Goal: Use online tool/utility: Utilize a website feature to perform a specific function

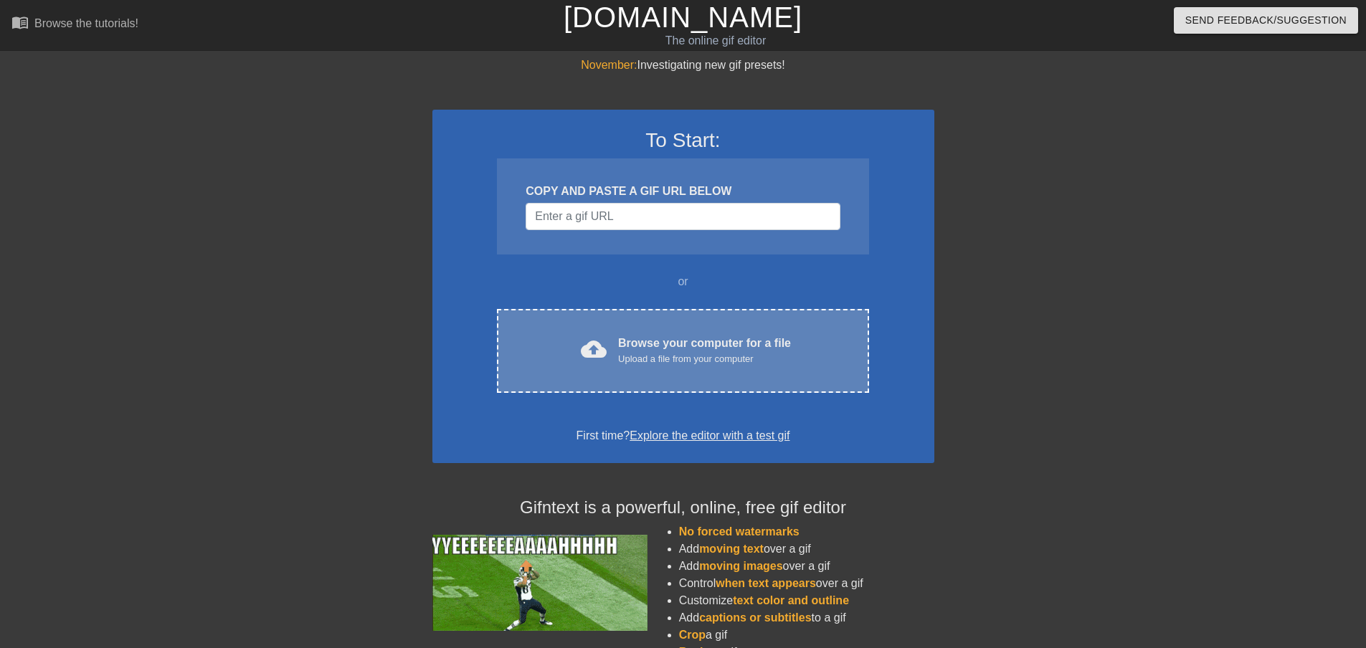
click at [683, 341] on div "Browse your computer for a file Upload a file from your computer" at bounding box center [704, 351] width 173 height 32
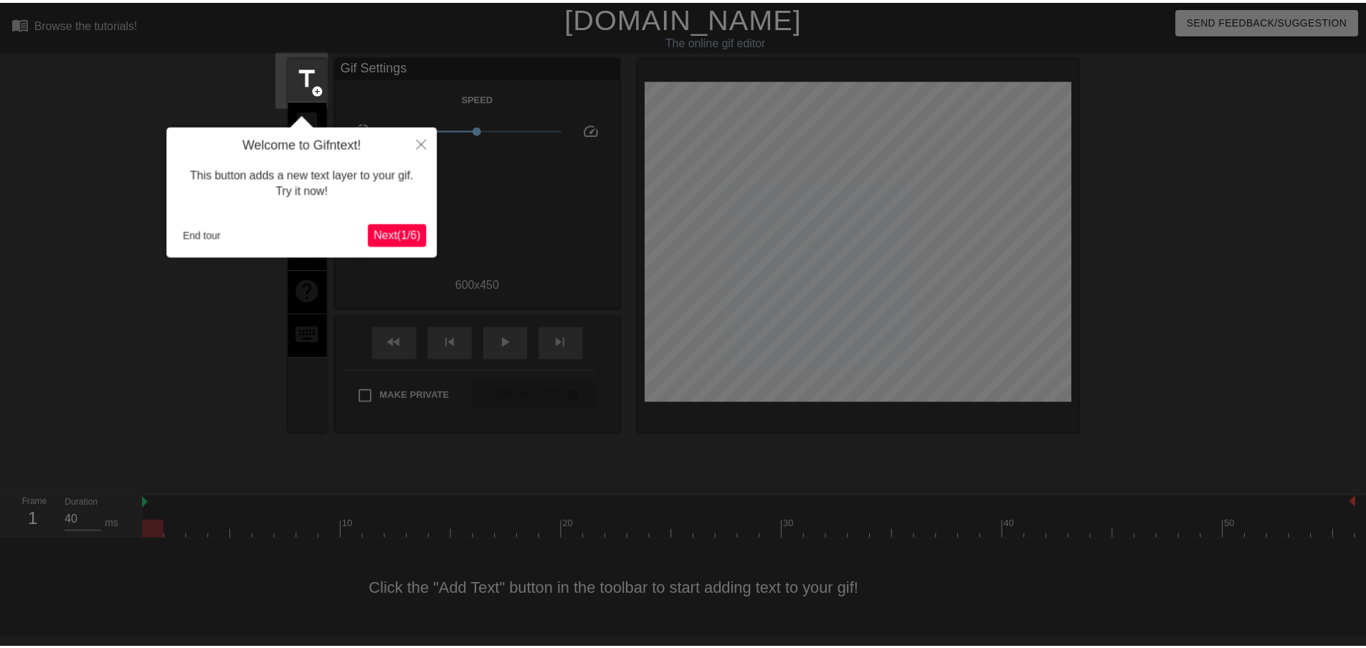
scroll to position [1, 0]
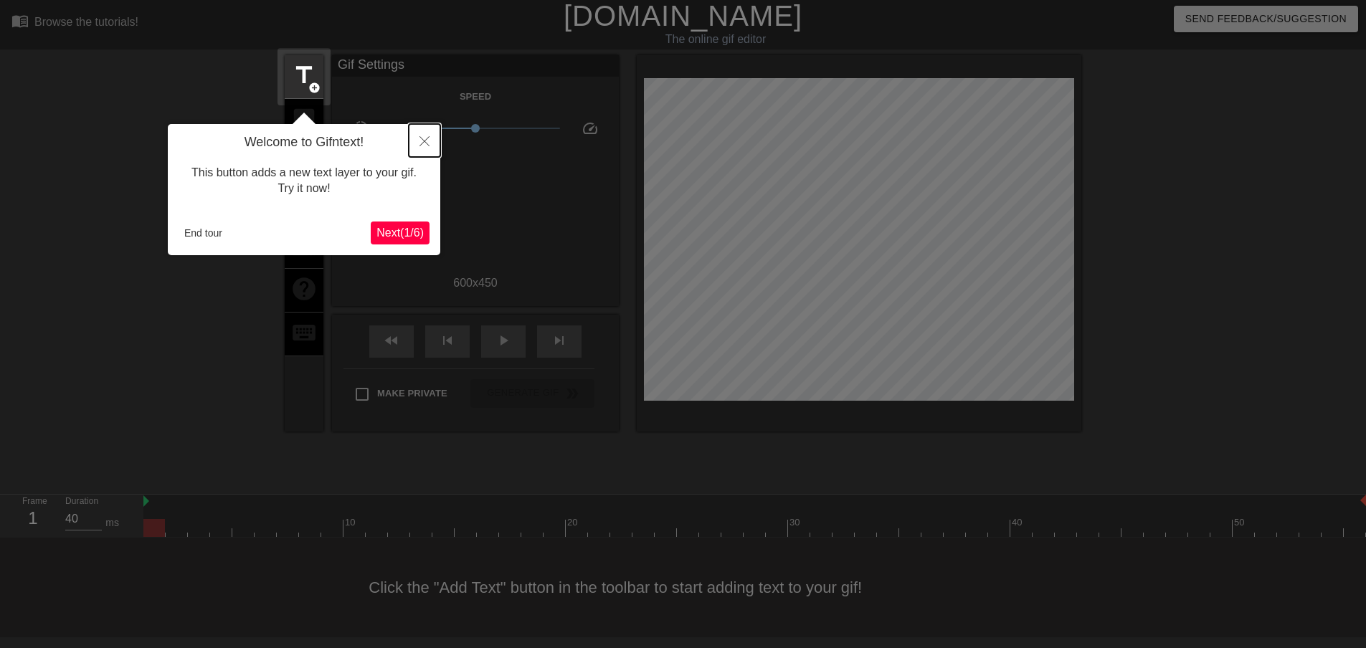
click at [424, 133] on button "Close" at bounding box center [425, 140] width 32 height 33
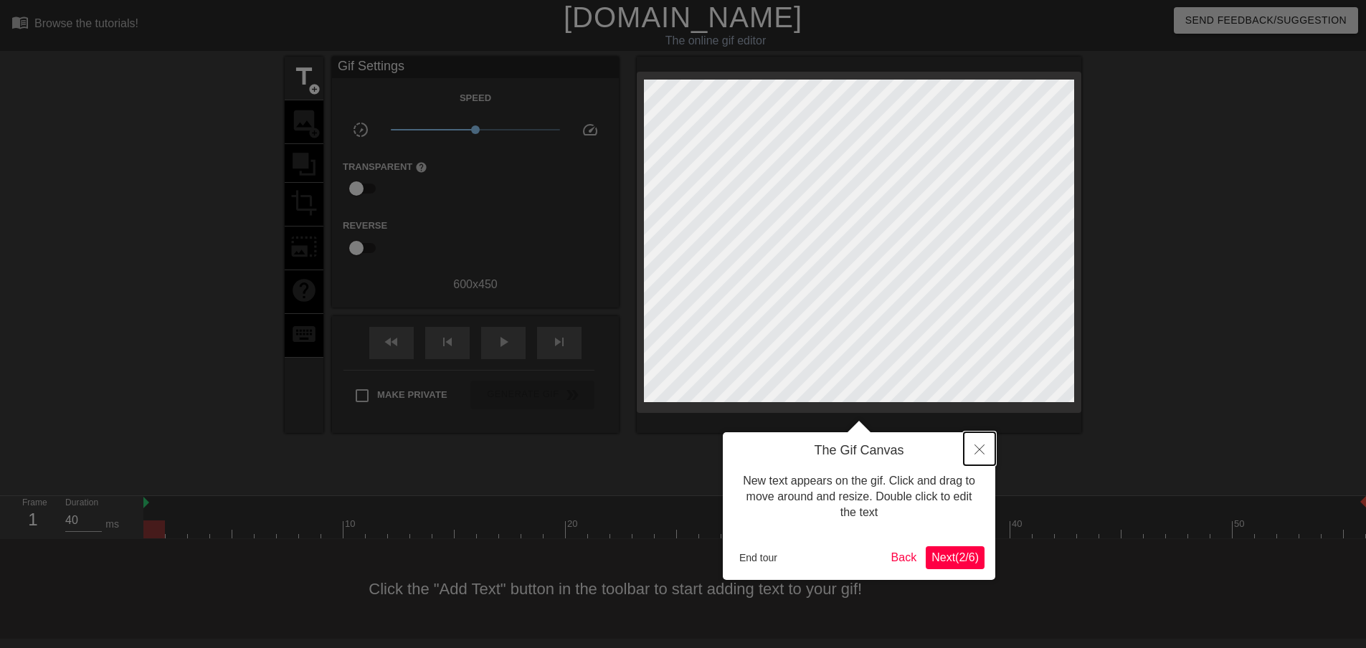
click at [979, 450] on icon "Close" at bounding box center [979, 450] width 10 height 10
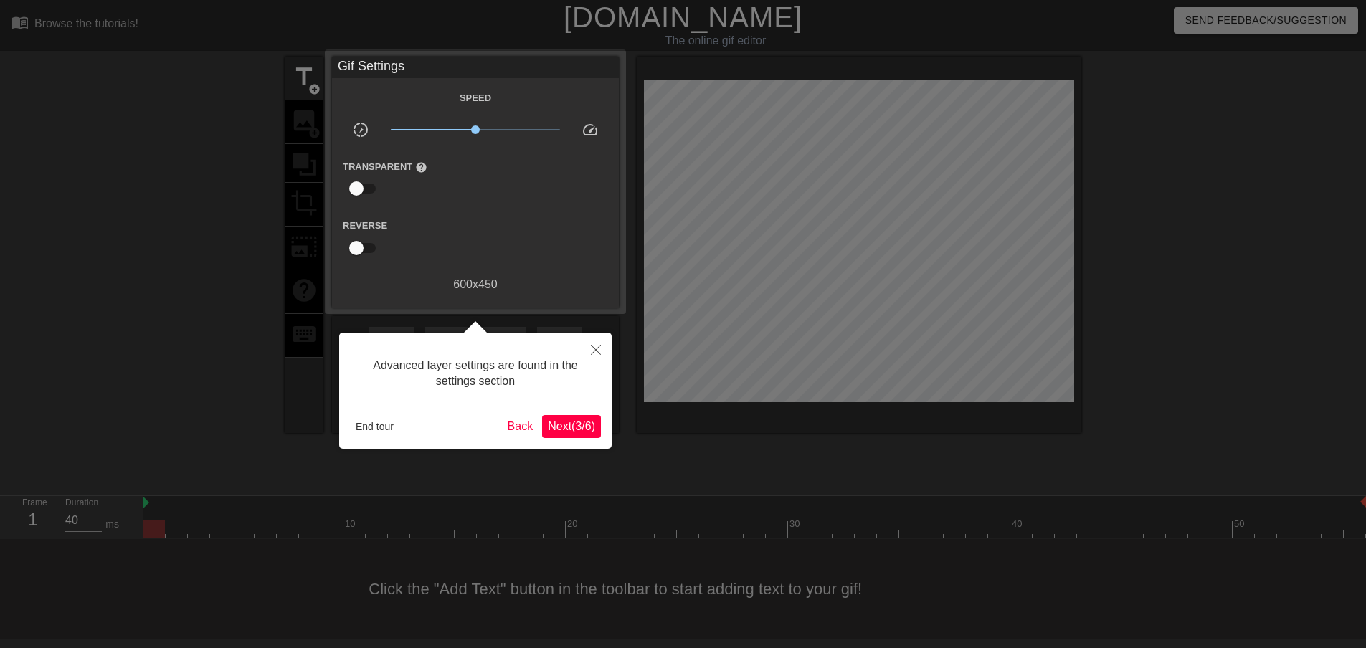
scroll to position [1, 0]
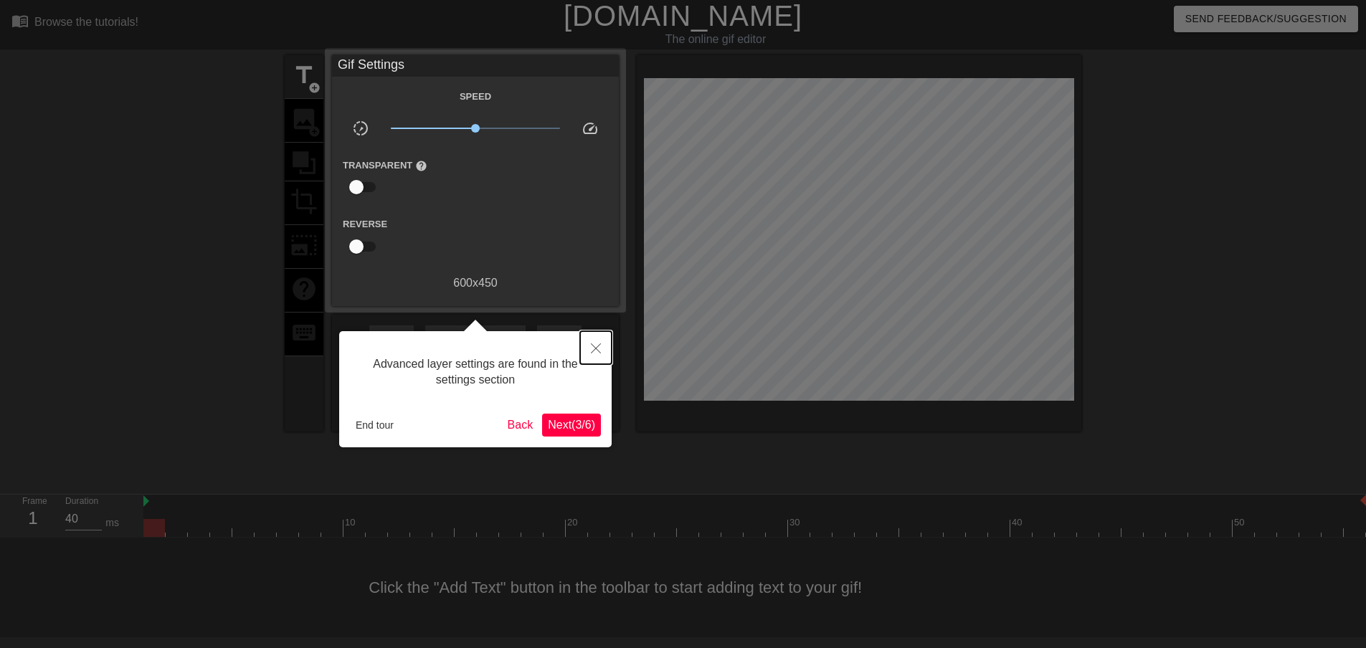
click at [599, 351] on icon "Close" at bounding box center [596, 348] width 10 height 10
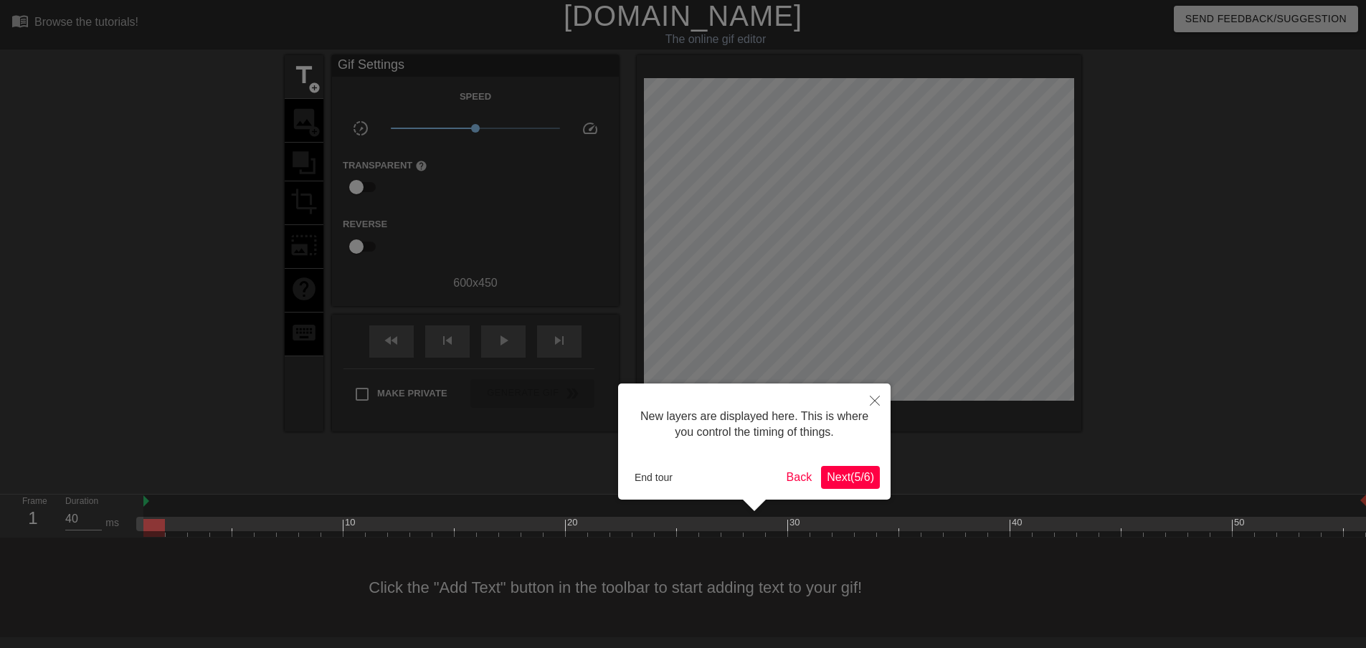
scroll to position [12, 0]
click at [880, 405] on button "Close" at bounding box center [875, 400] width 32 height 33
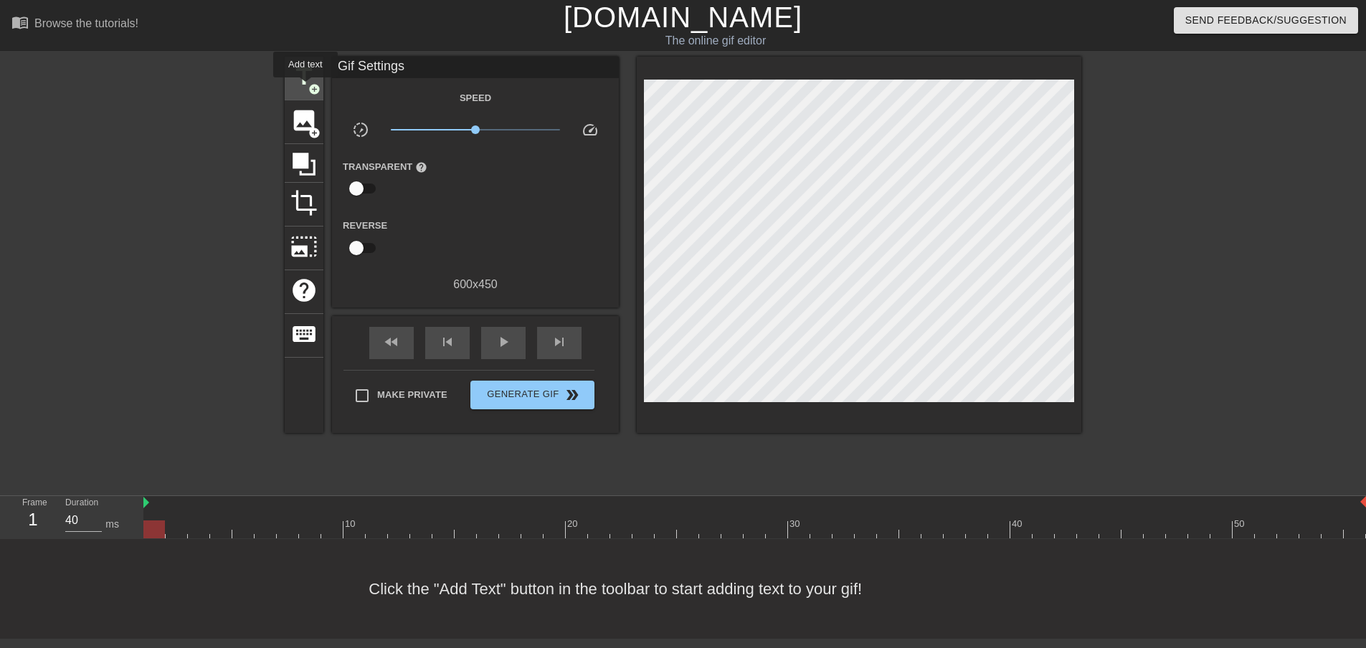
click at [313, 87] on span "add_circle" at bounding box center [314, 89] width 12 height 12
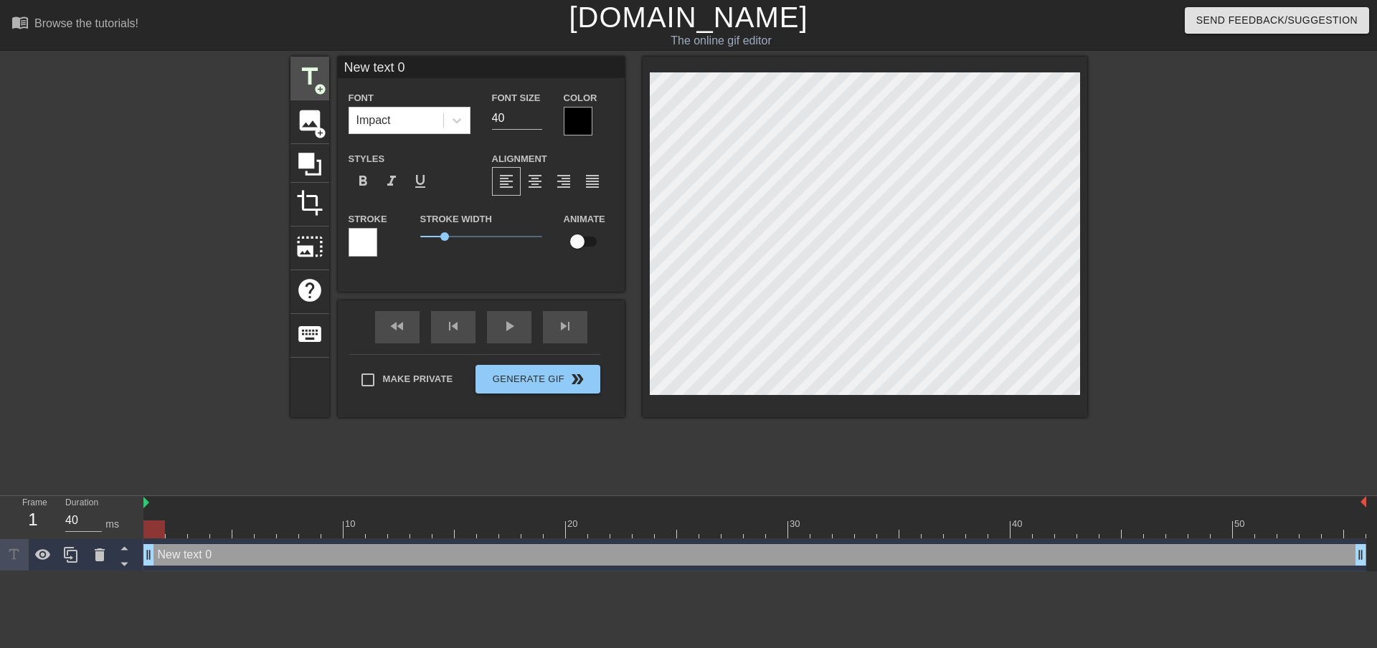
scroll to position [0, 0]
click at [201, 559] on div "New text 0 drag_handle drag_handle" at bounding box center [754, 555] width 1222 height 22
click at [254, 555] on div "New text 0 drag_handle drag_handle" at bounding box center [754, 555] width 1222 height 22
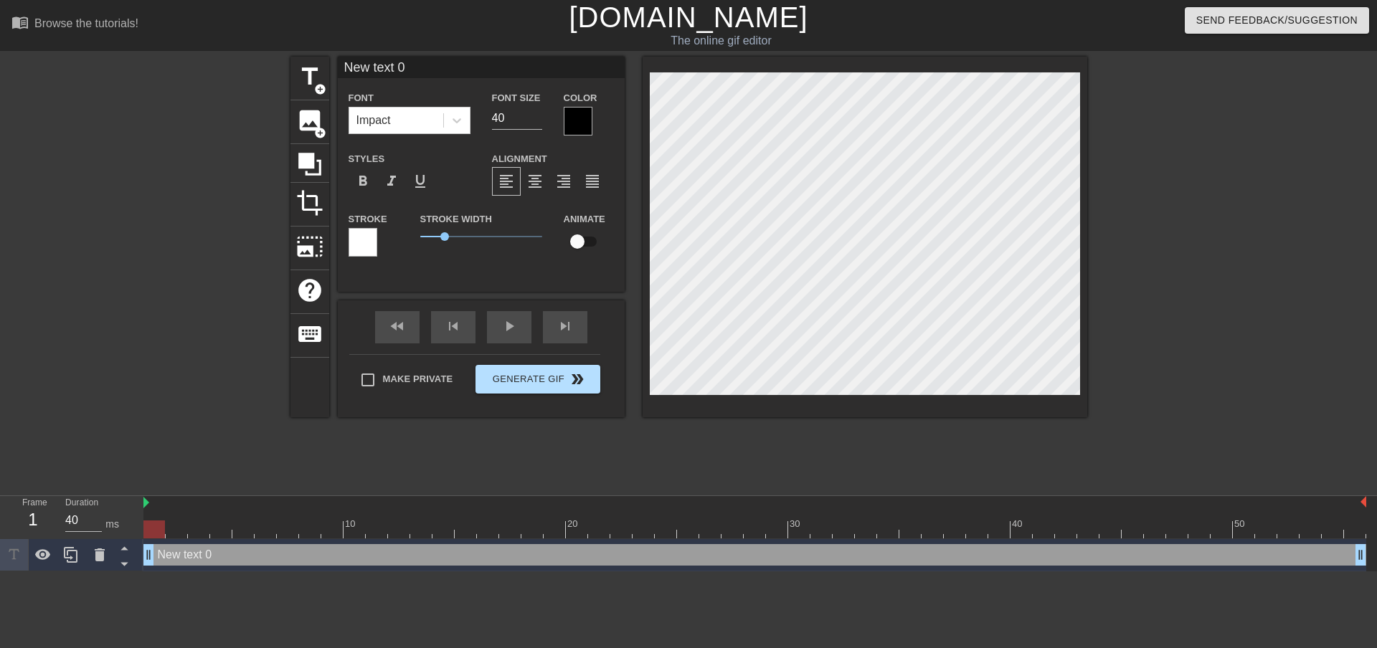
scroll to position [2, 4]
type input "V"
type textarea "V"
type input "VC"
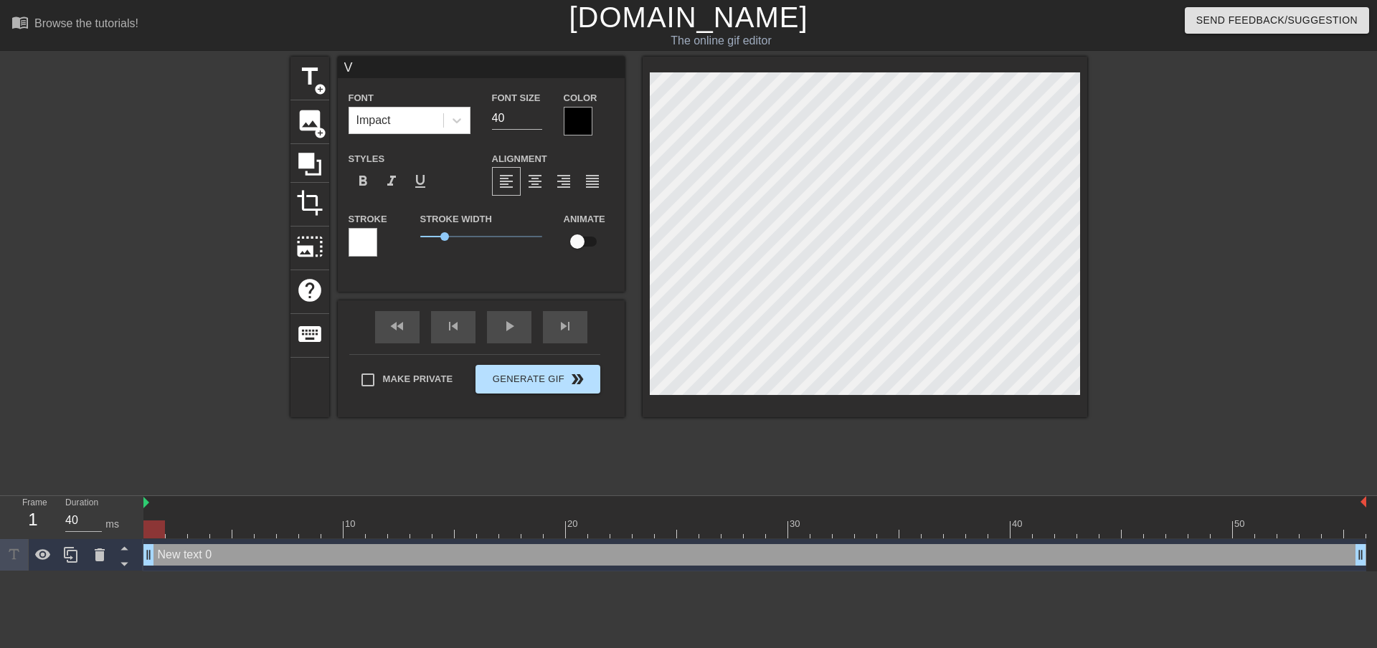
type textarea "VC"
type input "VC3"
type textarea "VC3"
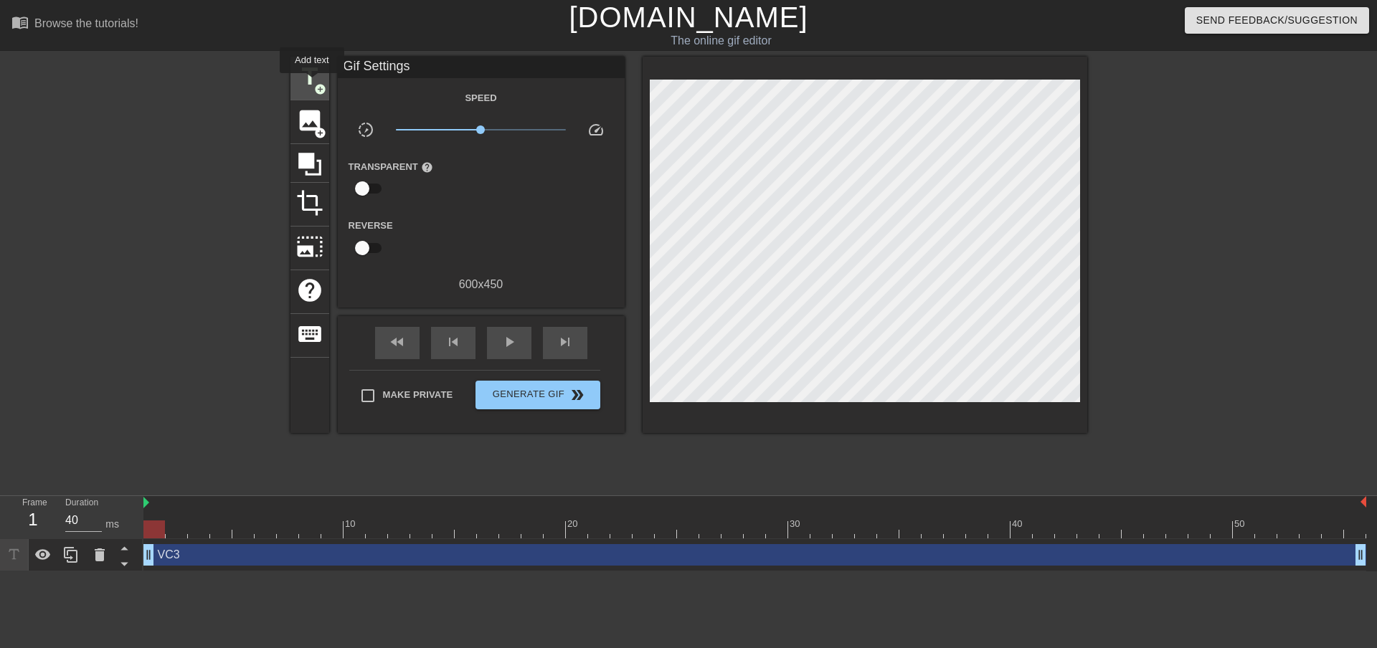
click at [312, 83] on span "title" at bounding box center [309, 76] width 27 height 27
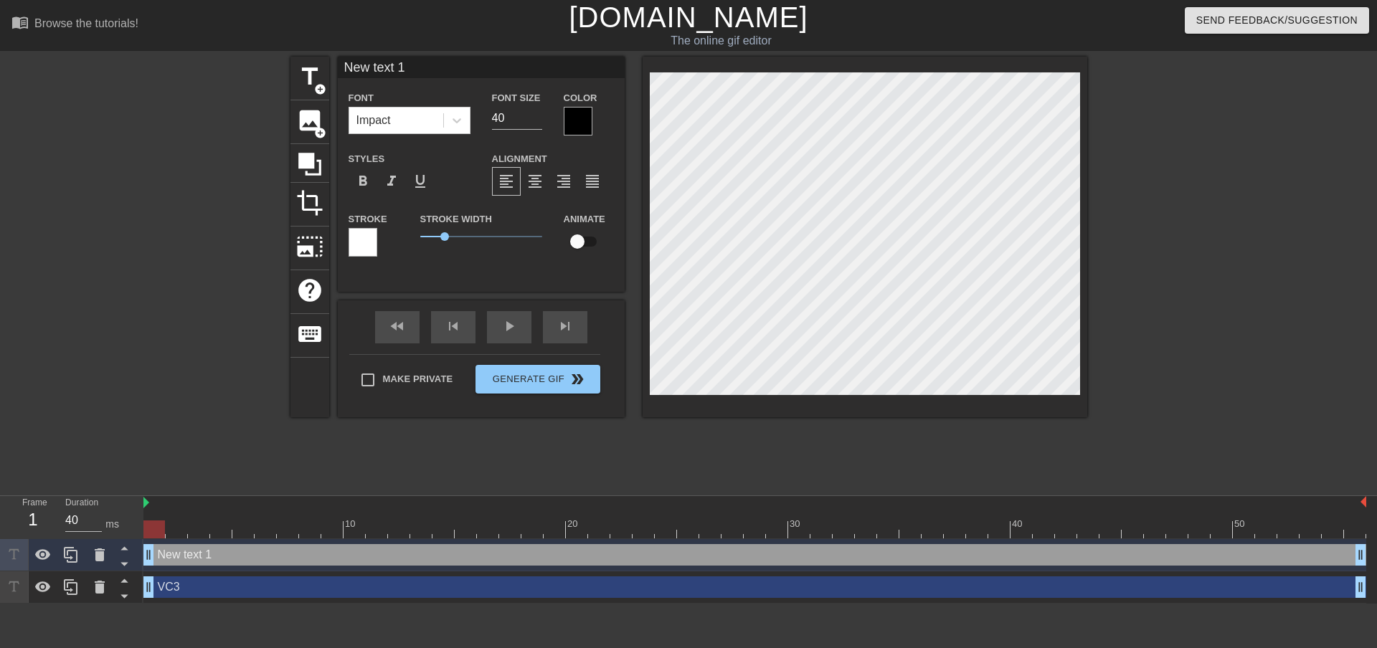
scroll to position [2, 4]
type input "T"
type textarea "T"
type input "Te"
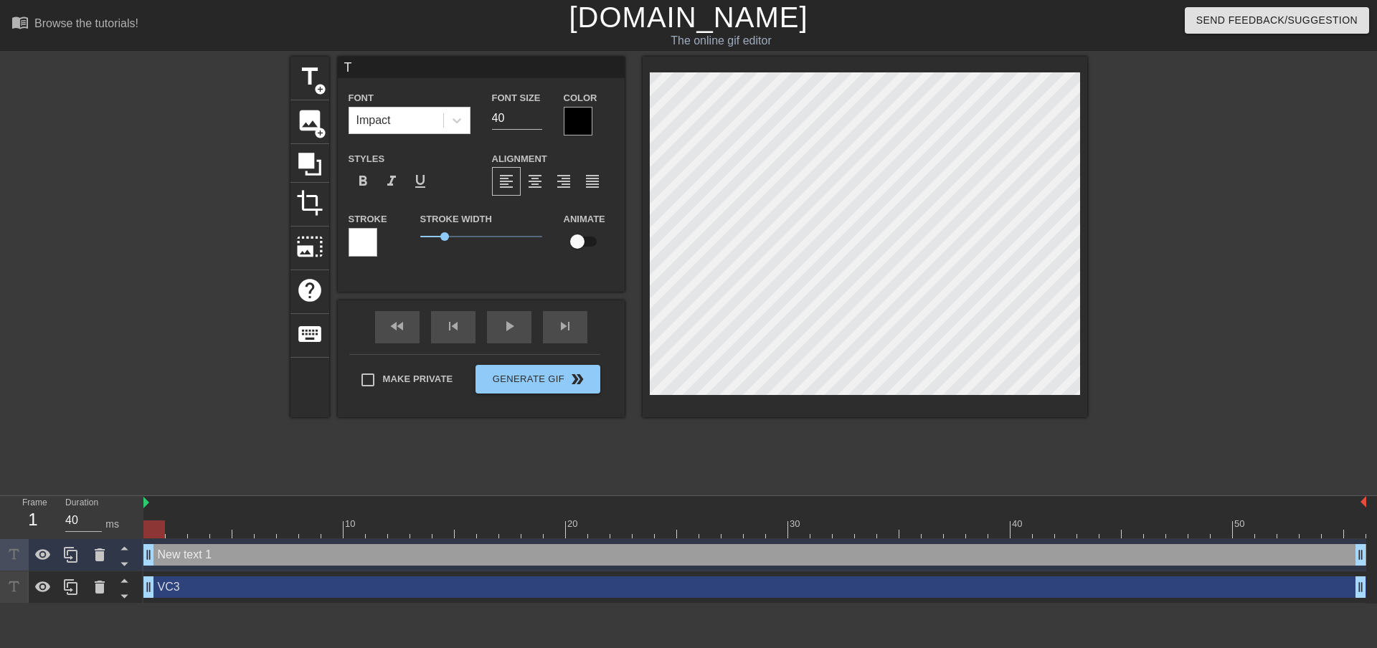
type textarea "Te"
type input "Tec"
type textarea "Tec"
type input "Tech"
type textarea "Tech"
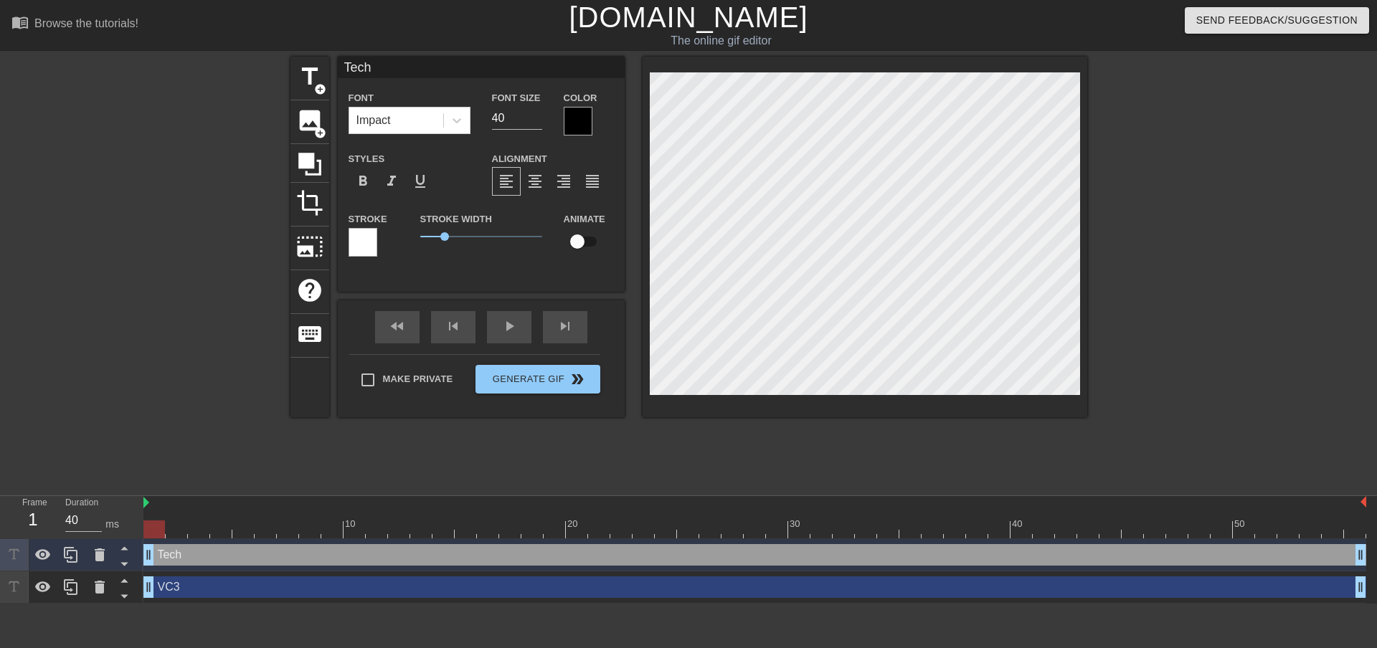
type input "Techs"
type textarea "Techs"
click at [1201, 319] on div at bounding box center [1211, 272] width 215 height 430
type input "S"
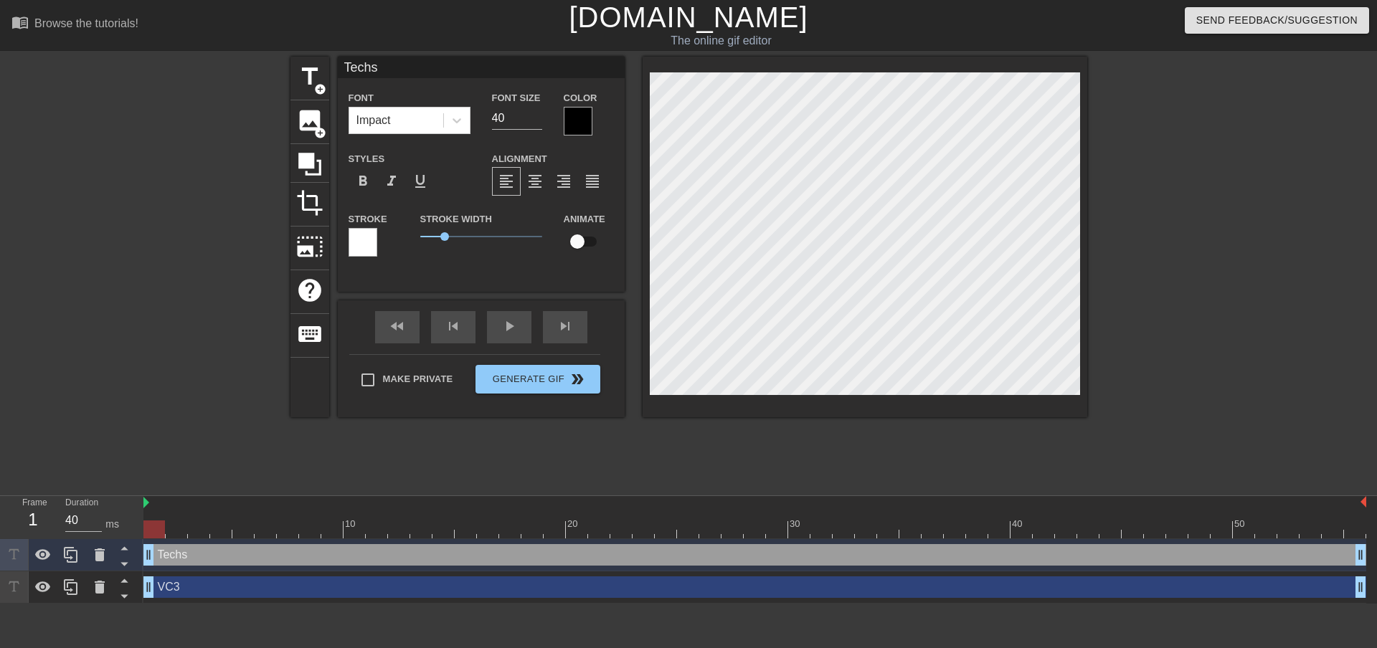
type textarea "S"
type input "Se"
type textarea "Se"
type input "Ser"
type textarea "Ser"
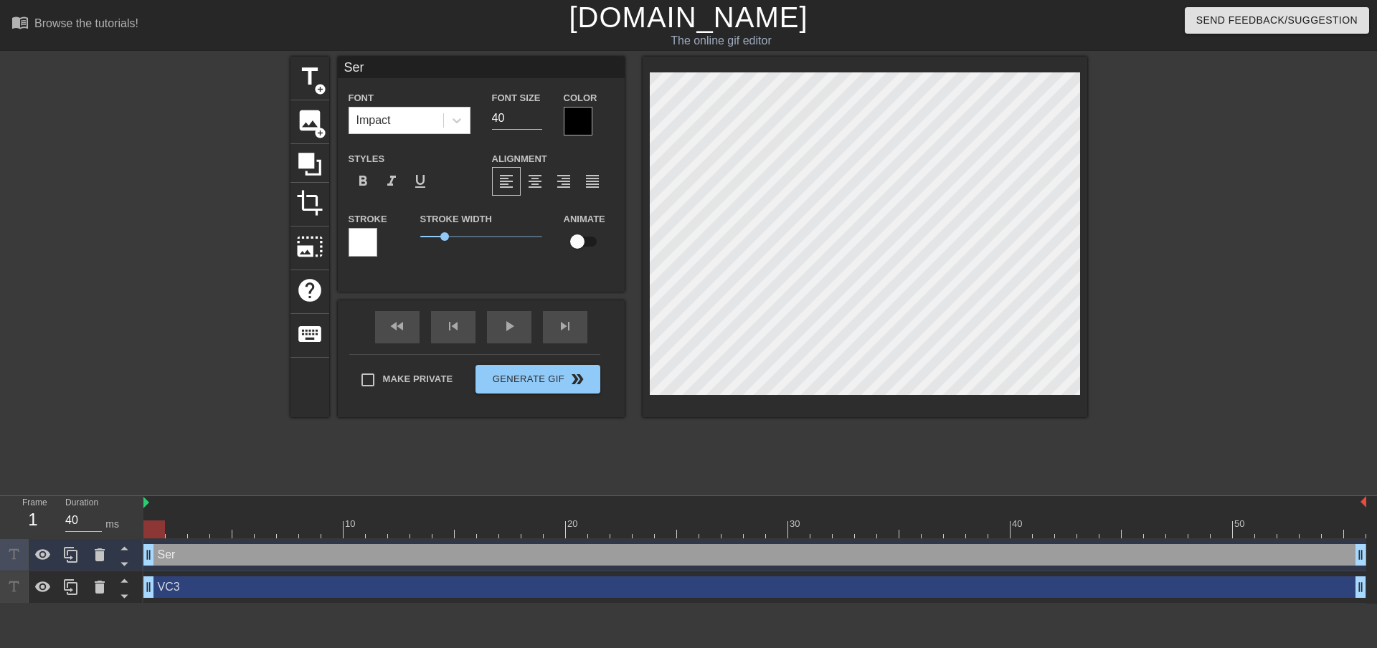
type input "Serv"
type textarea "Serv"
type input "Servi"
type textarea "Servi"
type input "Servic"
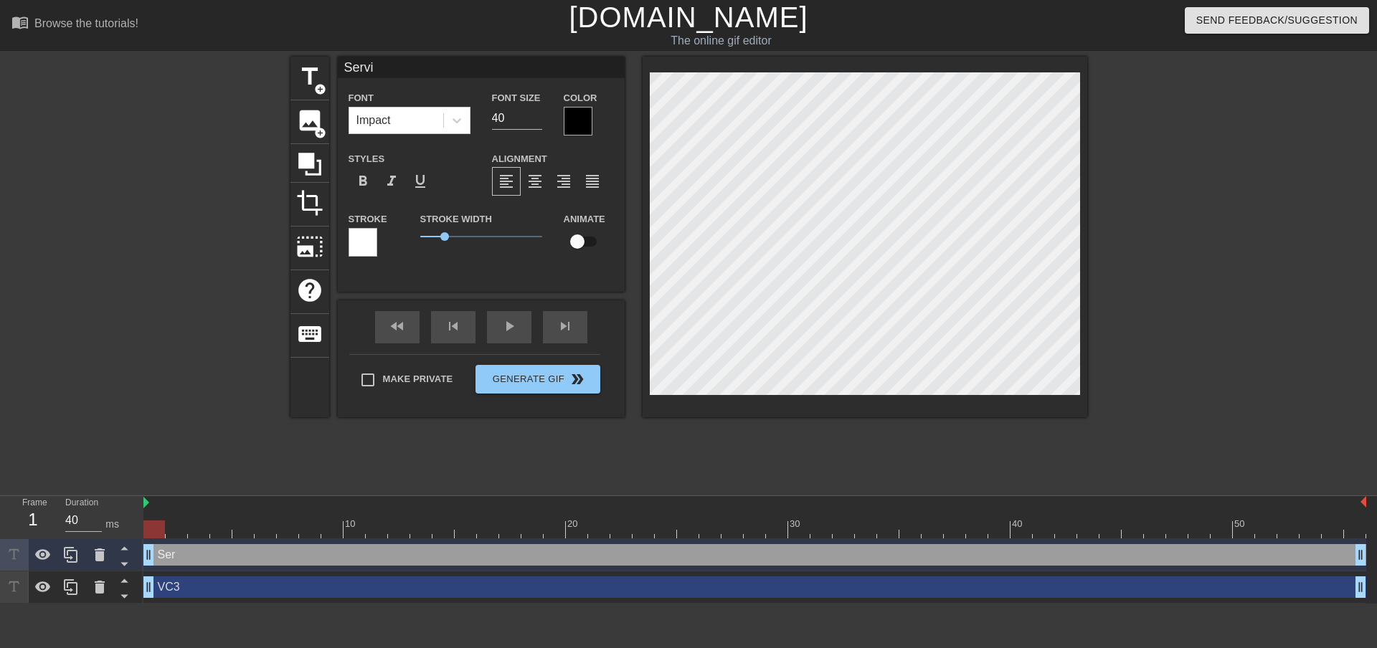
type textarea "Servic"
type input "Service"
type textarea "Service"
click at [1231, 325] on div at bounding box center [1211, 272] width 215 height 430
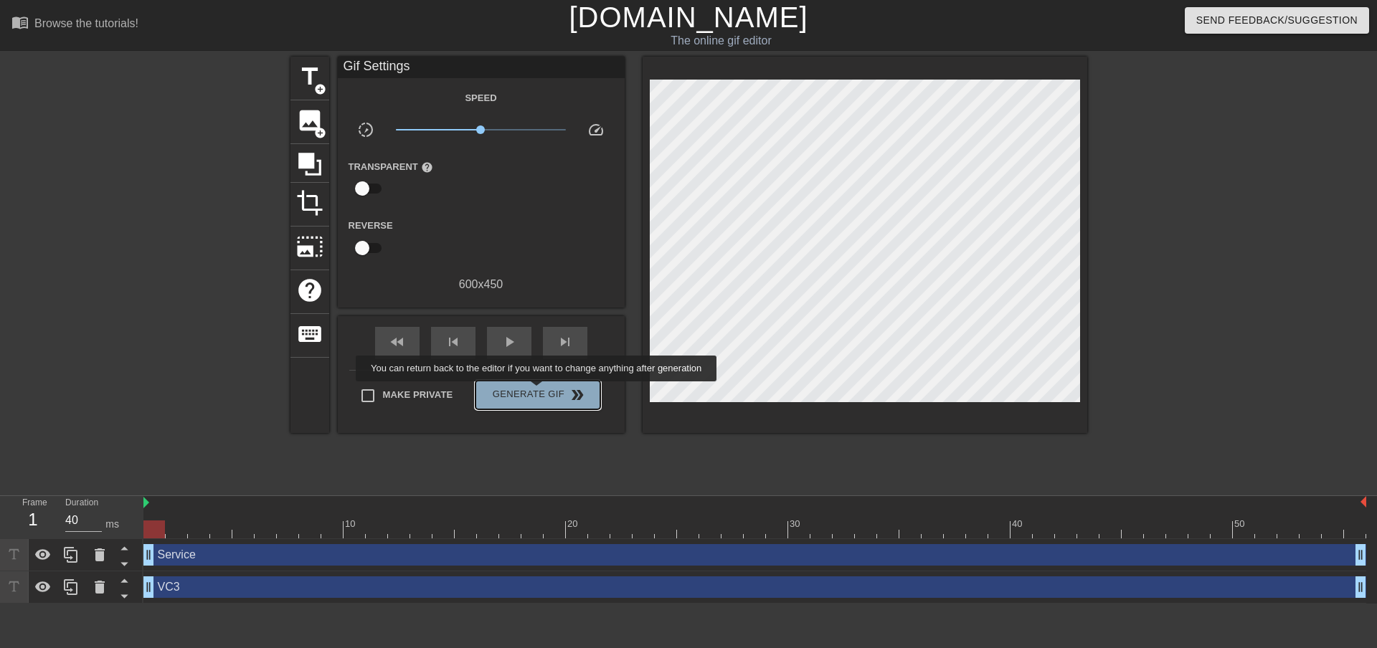
click at [538, 391] on span "Generate Gif double_arrow" at bounding box center [537, 394] width 113 height 17
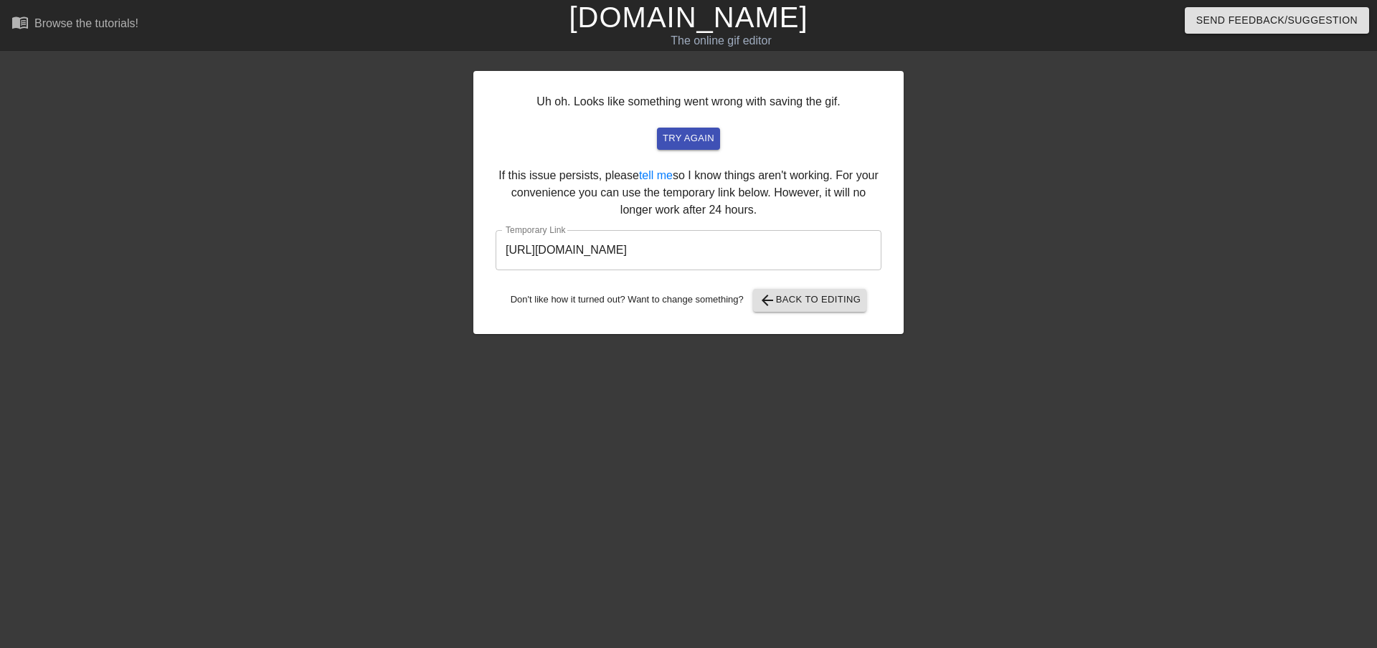
click at [680, 247] on input "[URL][DOMAIN_NAME]" at bounding box center [688, 250] width 386 height 40
